Goal: Information Seeking & Learning: Learn about a topic

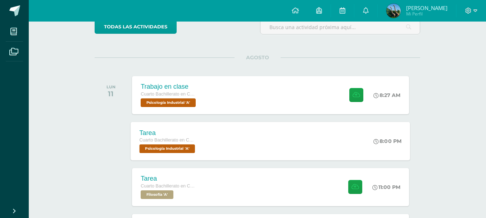
scroll to position [72, 0]
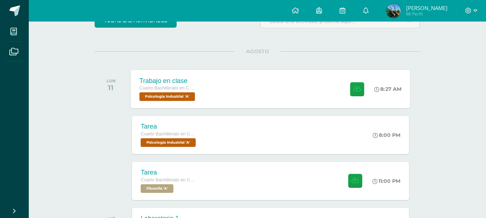
click at [205, 85] on div "Trabajo en clase Cuarto Bachillerato en CCLL en Diseño Grafico Psicología Indus…" at bounding box center [168, 89] width 75 height 38
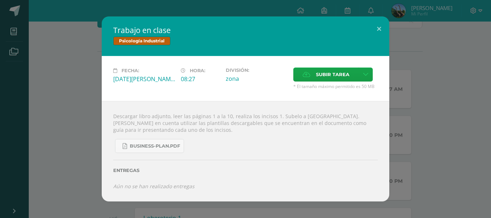
click at [35, 184] on div "Trabajo en clase Psicología Industrial Fecha: Lunes 11 de Agosto Hora: 08:27 Di…" at bounding box center [245, 109] width 485 height 185
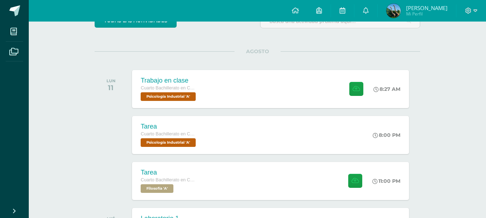
click at [207, 178] on div "Tarea Cuarto Bachillerato en CCLL en Diseño Grafico Filosofía 'A' 11:00 PM Tare…" at bounding box center [270, 181] width 276 height 38
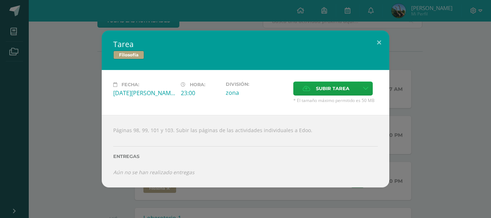
click at [21, 159] on div "Tarea Filosofía Fecha: Lunes 11 de Agosto Hora: 23:00 División: zona" at bounding box center [245, 109] width 485 height 157
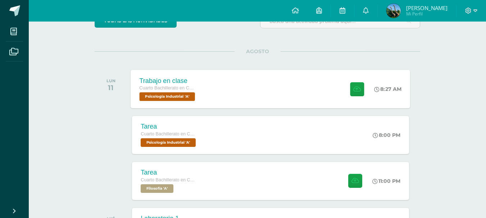
click at [176, 89] on span "Cuarto Bachillerato en CCLL en Diseño Grafico" at bounding box center [166, 88] width 55 height 5
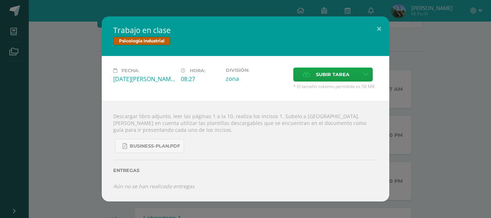
click at [70, 104] on div "Trabajo en clase Psicología Industrial Fecha: Lunes 11 de Agosto Hora: 08:27 Di…" at bounding box center [245, 109] width 485 height 185
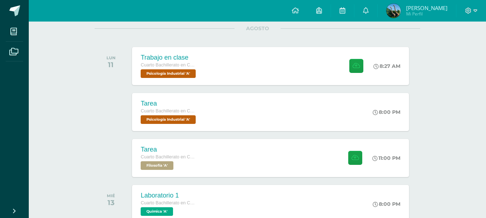
scroll to position [108, 0]
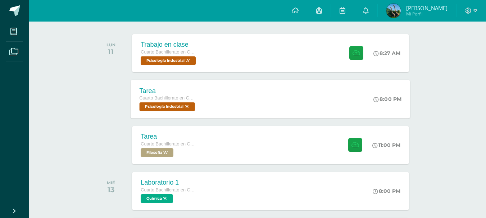
click at [175, 108] on span "Psicología Industrial 'A'" at bounding box center [167, 106] width 56 height 9
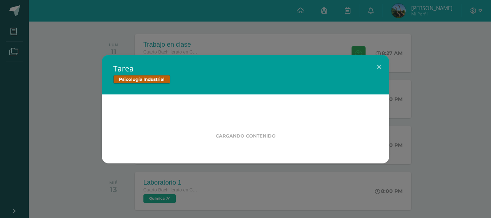
click at [51, 119] on div "Tarea Psicología Industrial Cargando contenido" at bounding box center [245, 109] width 485 height 109
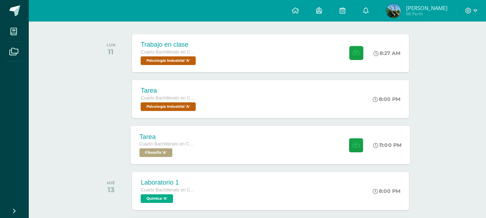
click at [177, 149] on div "Cuarto Bachillerato en CCLL en Diseño Grafico Filosofía 'A'" at bounding box center [166, 149] width 55 height 17
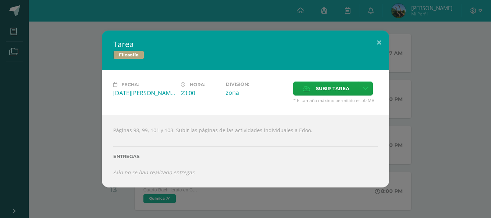
click at [46, 127] on div "Tarea Filosofía Fecha: Lunes 11 de Agosto Hora: 23:00 División: zona" at bounding box center [245, 109] width 485 height 157
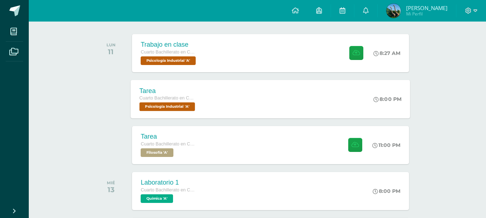
click at [192, 99] on span "Cuarto Bachillerato en CCLL en Diseño Grafico" at bounding box center [166, 98] width 55 height 5
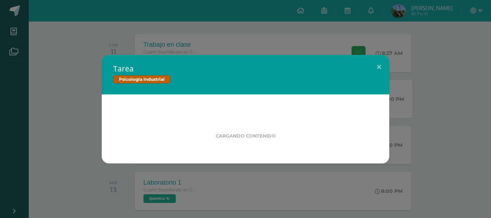
drag, startPoint x: 81, startPoint y: 97, endPoint x: 80, endPoint y: 93, distance: 4.5
click at [80, 93] on div "Tarea Psicología Industrial Cargando contenido" at bounding box center [245, 109] width 485 height 109
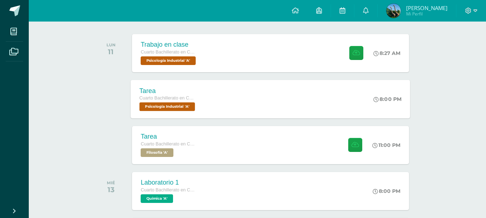
click at [156, 105] on span "Psicología Industrial 'A'" at bounding box center [167, 106] width 56 height 9
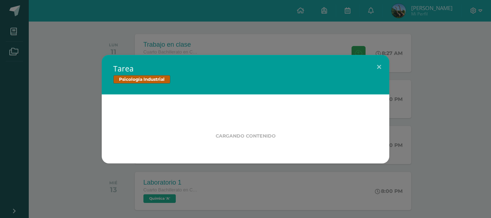
click at [111, 97] on div "Cargando contenido" at bounding box center [246, 129] width 288 height 69
click at [88, 98] on div "Tarea Psicología Industrial Cargando contenido" at bounding box center [245, 109] width 485 height 109
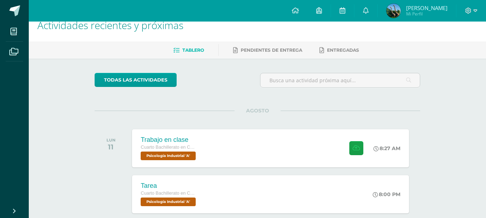
scroll to position [0, 0]
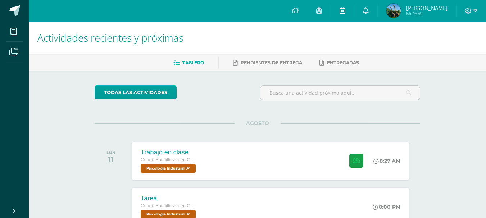
click at [347, 4] on link at bounding box center [342, 11] width 23 height 22
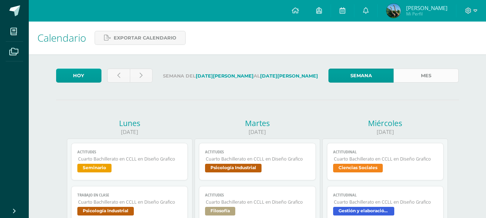
click at [428, 78] on link "Mes" at bounding box center [425, 76] width 65 height 14
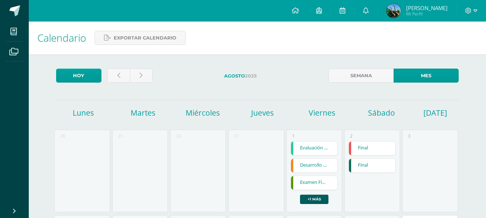
click at [428, 78] on link "Mes" at bounding box center [425, 76] width 65 height 14
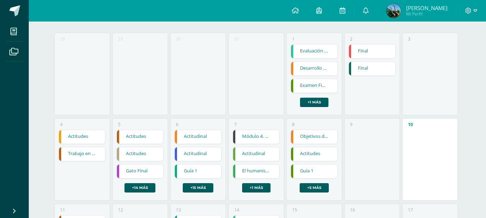
scroll to position [112, 0]
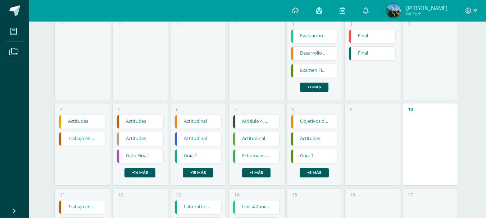
click at [79, 137] on link "Trabajo en clase" at bounding box center [82, 139] width 46 height 14
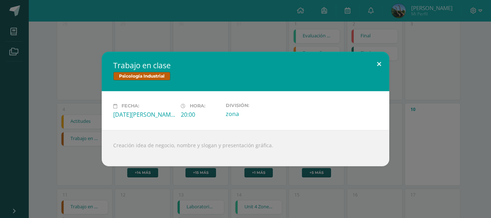
click at [381, 62] on button at bounding box center [379, 64] width 20 height 24
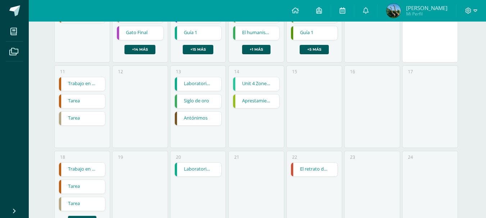
scroll to position [240, 0]
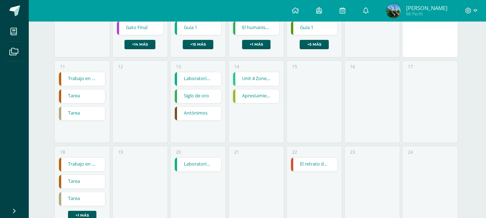
click at [82, 77] on link "Trabajo en clase" at bounding box center [82, 79] width 46 height 14
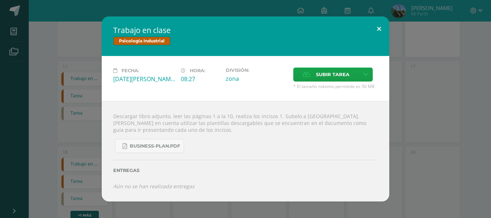
click at [378, 28] on button at bounding box center [379, 29] width 20 height 24
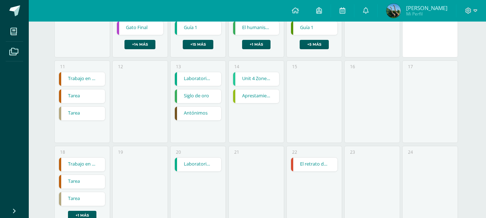
click at [79, 96] on link "Tarea" at bounding box center [82, 97] width 46 height 14
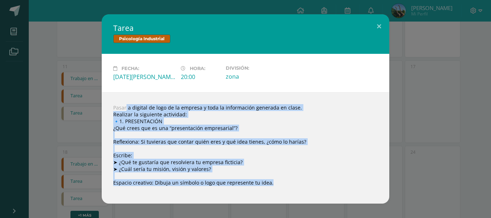
drag, startPoint x: 113, startPoint y: 107, endPoint x: 297, endPoint y: 181, distance: 197.5
click at [297, 181] on div "Pasar a digital de logo de la empresa y toda la información generada en clase. …" at bounding box center [246, 147] width 288 height 111
copy div "Pasar a digital de logo de la empresa y toda la información generada en clase. …"
click at [33, 130] on div "Tarea Psicología Industrial Fecha: Lunes 11 de Agosto Hora: 20:00 División: zon…" at bounding box center [245, 108] width 485 height 189
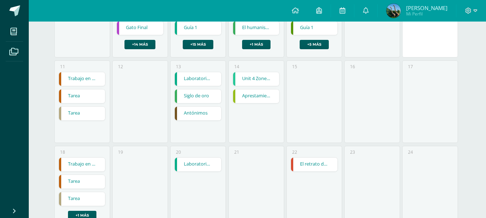
click at [85, 164] on link "Trabajo en clase" at bounding box center [82, 165] width 46 height 14
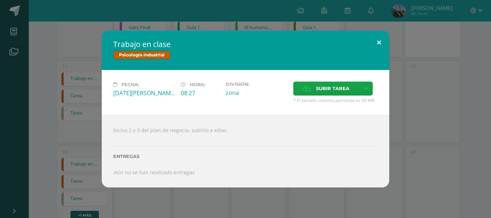
click at [380, 41] on button at bounding box center [379, 43] width 20 height 24
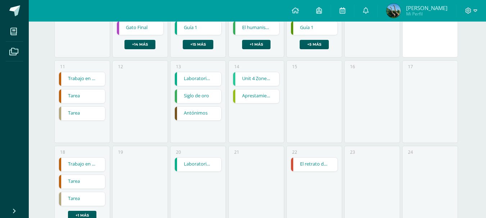
click at [76, 94] on link "Tarea" at bounding box center [82, 97] width 46 height 14
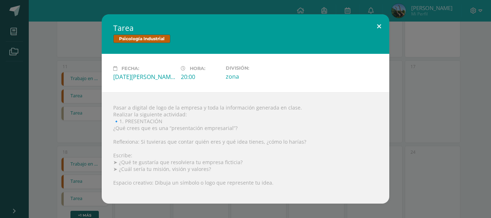
click at [382, 25] on button at bounding box center [379, 26] width 20 height 24
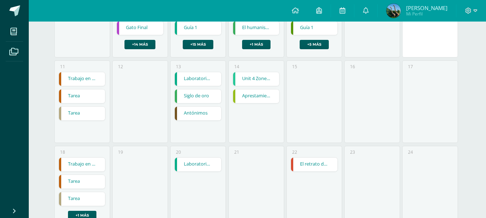
click at [79, 75] on link "Trabajo en clase" at bounding box center [82, 79] width 46 height 14
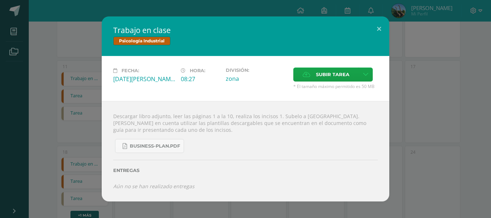
click at [37, 129] on div "Trabajo en clase Psicología Industrial Fecha: Lunes 11 de Agosto Hora: 08:27 Di…" at bounding box center [245, 109] width 485 height 185
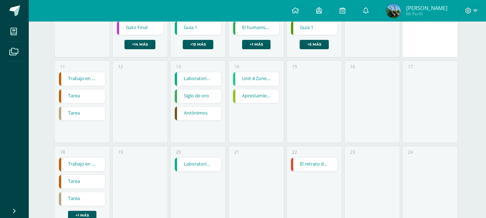
click at [83, 162] on link "Trabajo en clase" at bounding box center [82, 165] width 46 height 14
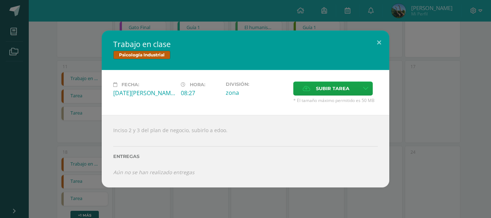
click at [28, 148] on div "Trabajo en clase Psicología Industrial Fecha: Lunes 18 de Agosto Hora: 08:27 Di…" at bounding box center [245, 109] width 485 height 157
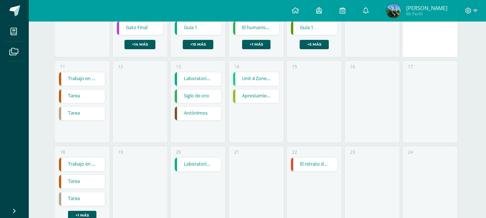
click at [68, 181] on link "Tarea" at bounding box center [82, 182] width 46 height 14
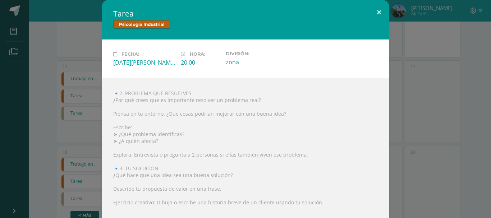
click at [376, 12] on button at bounding box center [379, 12] width 20 height 24
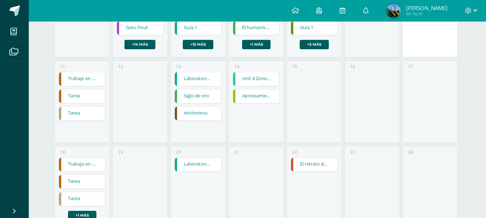
click at [88, 78] on link "Trabajo en clase" at bounding box center [82, 79] width 46 height 14
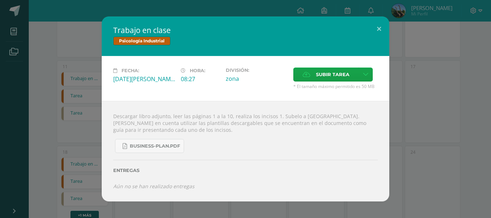
drag, startPoint x: 88, startPoint y: 78, endPoint x: 41, endPoint y: 211, distance: 140.8
click at [41, 211] on div "Trabajo en clase Psicología Industrial Fecha: Lunes 11 de Agosto Hora: 08:27 Di…" at bounding box center [245, 109] width 491 height 218
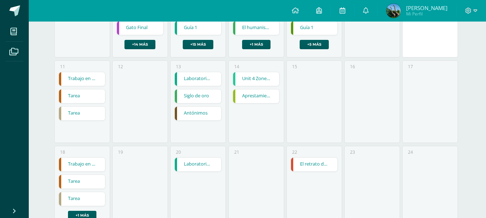
click at [76, 80] on link "Trabajo en clase" at bounding box center [82, 79] width 46 height 14
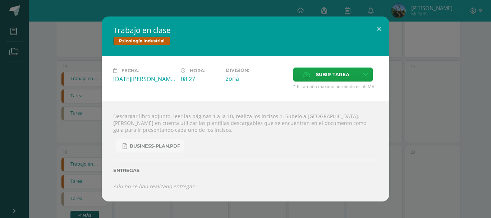
click at [47, 121] on div "Trabajo en clase Psicología Industrial Fecha: Lunes 11 de Agosto Hora: 08:27 Di…" at bounding box center [245, 109] width 485 height 185
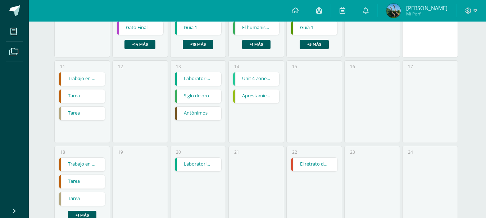
click at [79, 98] on link "Tarea" at bounding box center [82, 97] width 46 height 14
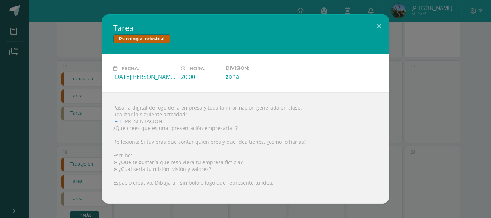
click at [35, 93] on div "Tarea Psicología Industrial Fecha: Lunes 11 de Agosto Hora: 20:00 División: zon…" at bounding box center [245, 108] width 485 height 189
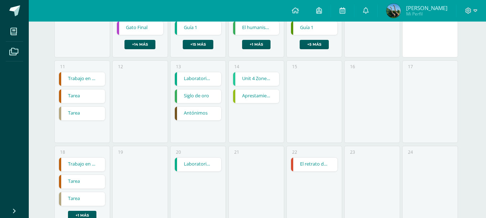
click at [84, 78] on link "Trabajo en clase" at bounding box center [82, 79] width 46 height 14
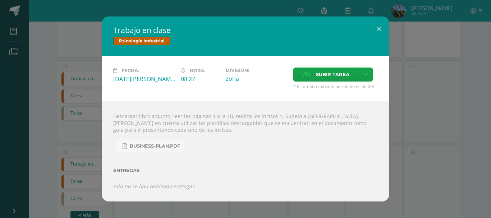
click at [49, 104] on div "Trabajo en clase Psicología Industrial Fecha: Lunes 11 de Agosto Hora: 08:27 Di…" at bounding box center [245, 109] width 485 height 185
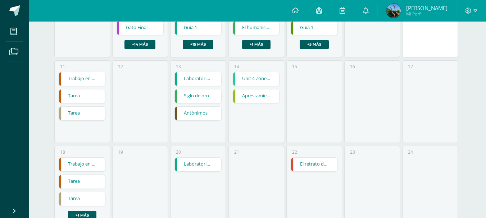
click at [80, 96] on link "Tarea" at bounding box center [82, 97] width 46 height 14
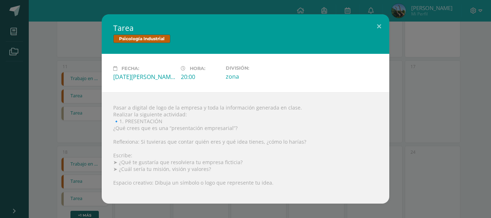
click at [44, 96] on div "Tarea Psicología Industrial Fecha: Lunes 11 de Agosto Hora: 20:00 División: zon…" at bounding box center [245, 108] width 485 height 189
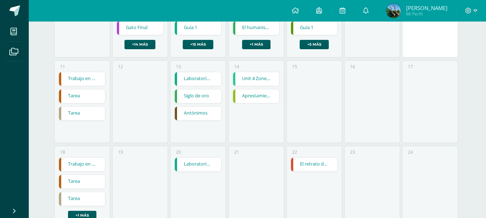
click at [95, 167] on link "Trabajo en clase" at bounding box center [82, 165] width 46 height 14
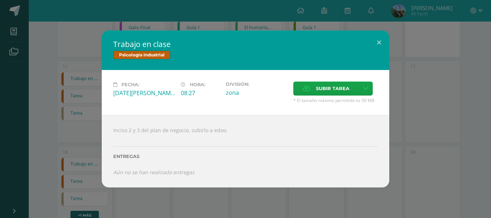
click at [39, 118] on div "Trabajo en clase Psicología Industrial Fecha: Lunes 18 de Agosto Hora: 08:27 Di…" at bounding box center [245, 109] width 485 height 157
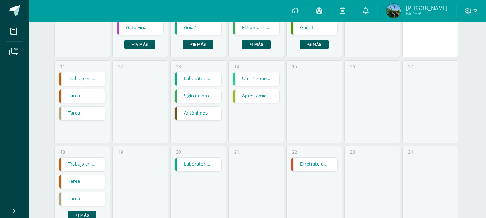
click at [87, 96] on link "Tarea" at bounding box center [82, 97] width 46 height 14
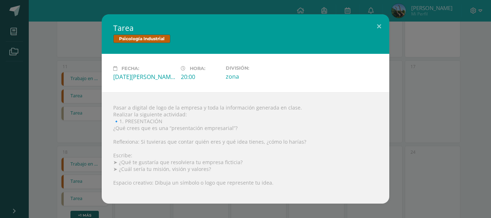
click at [48, 114] on div "Tarea Psicología Industrial Fecha: Lunes 11 de Agosto Hora: 20:00 División: zon…" at bounding box center [245, 108] width 485 height 189
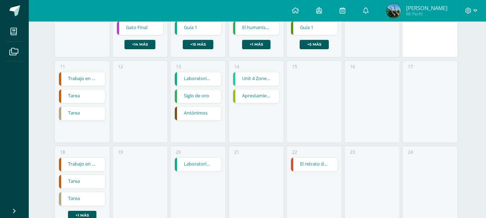
click at [72, 113] on link "Tarea" at bounding box center [82, 114] width 46 height 14
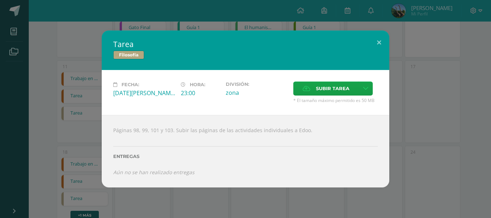
click at [81, 202] on div "Tarea Filosofía Fecha: Lunes 11 de Agosto Hora: 23:00 División: zona Aceptar" at bounding box center [245, 109] width 491 height 218
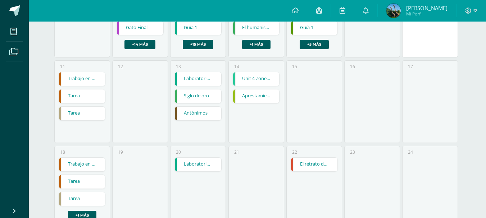
click at [81, 202] on link "Tarea" at bounding box center [82, 199] width 46 height 14
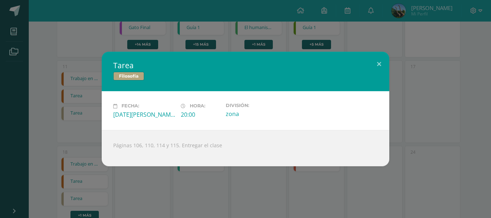
click at [49, 199] on div "Tarea Filosofía Fecha: Lunes 18 de Agosto Hora: 20:00 División: zona Páginas 10…" at bounding box center [245, 109] width 491 height 218
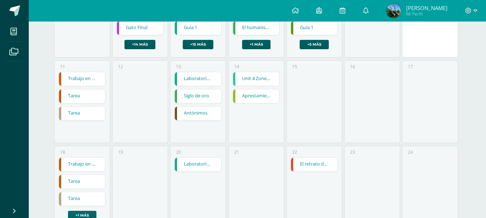
click at [87, 216] on link "+1 más" at bounding box center [82, 215] width 28 height 9
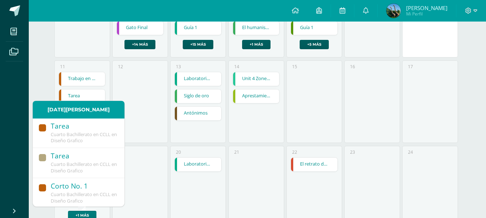
scroll to position [32, 0]
click at [79, 185] on div "Corto No. 1" at bounding box center [84, 186] width 67 height 10
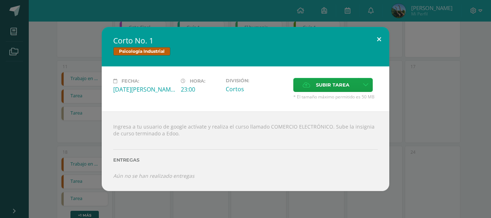
click at [378, 35] on button at bounding box center [379, 39] width 20 height 24
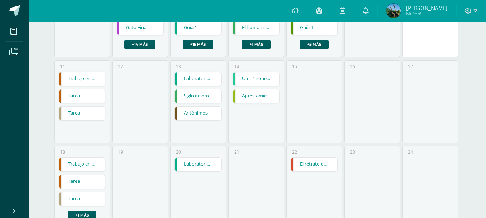
click at [82, 98] on link "Tarea" at bounding box center [82, 97] width 46 height 14
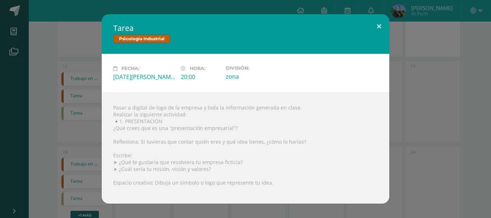
click at [381, 24] on button at bounding box center [379, 26] width 20 height 24
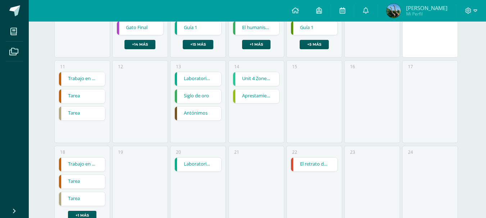
click at [75, 81] on link "Trabajo en clase" at bounding box center [82, 79] width 46 height 14
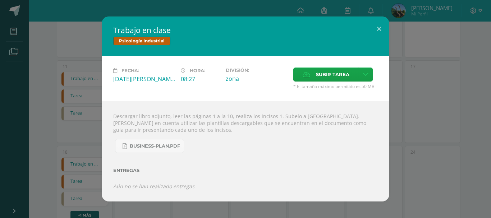
click at [88, 131] on div "Trabajo en clase Psicología Industrial Fecha: Lunes 11 de Agosto Hora: 08:27 Di…" at bounding box center [245, 109] width 485 height 185
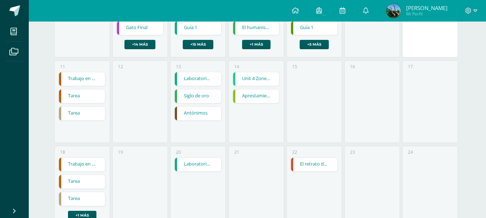
click at [80, 97] on link "Tarea" at bounding box center [82, 97] width 46 height 14
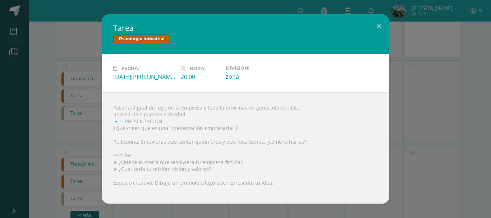
click at [71, 102] on div "Tarea Psicología Industrial Fecha: Lunes 11 de Agosto Hora: 20:00 División: zon…" at bounding box center [245, 108] width 485 height 189
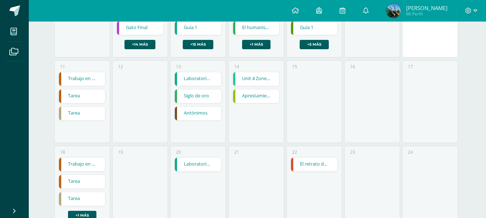
click at [75, 110] on link "Tarea" at bounding box center [82, 114] width 46 height 14
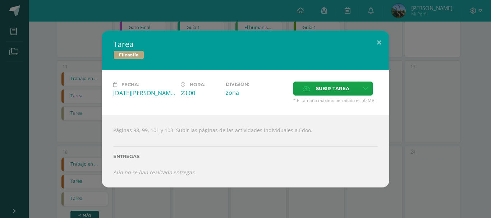
click at [31, 92] on div "Tarea Filosofía Fecha: Lunes 11 de Agosto Hora: 23:00 División: zona Aceptar" at bounding box center [245, 109] width 485 height 157
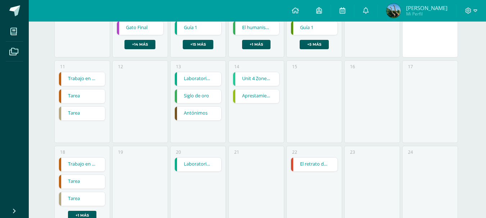
click at [75, 87] on div "Trabajo en clase Trabajo en clase Psicología Industrial Fecha: Lunes 11 de Agos…" at bounding box center [82, 96] width 47 height 49
click at [75, 90] on link "Tarea" at bounding box center [82, 97] width 46 height 14
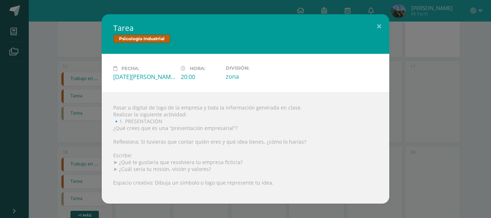
click at [117, 122] on div "Pasar a digital de logo de la empresa y toda la información generada en clase. …" at bounding box center [246, 147] width 288 height 111
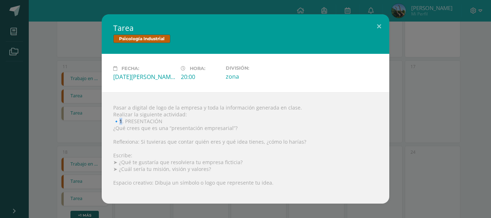
click at [117, 122] on div "Pasar a digital de logo de la empresa y toda la información generada en clase. …" at bounding box center [246, 147] width 288 height 111
click at [88, 129] on div "Tarea Psicología Industrial Fecha: Lunes 11 de Agosto Hora: 20:00 División: zon…" at bounding box center [245, 108] width 485 height 189
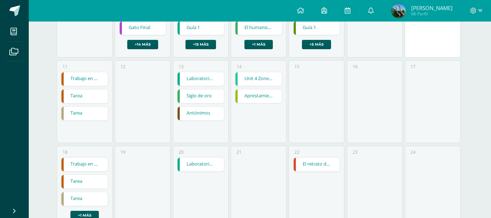
click at [88, 129] on div "Tarea Psicología Industrial Fecha: Lunes 11 de Agosto Hora: 20:00 División: zon…" at bounding box center [245, 108] width 485 height 189
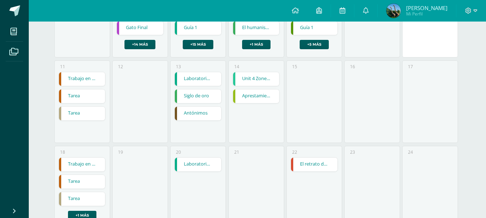
click at [84, 168] on link "Trabajo en clase" at bounding box center [82, 165] width 46 height 14
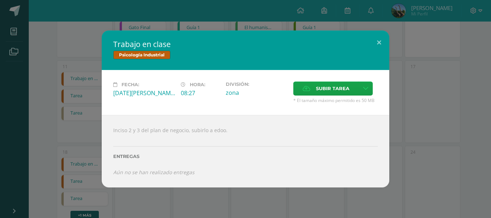
click at [84, 168] on div "Trabajo en clase Psicología Industrial Fecha: Lunes 18 de Agosto Hora: 08:27 Di…" at bounding box center [245, 109] width 485 height 157
